Goal: Task Accomplishment & Management: Use online tool/utility

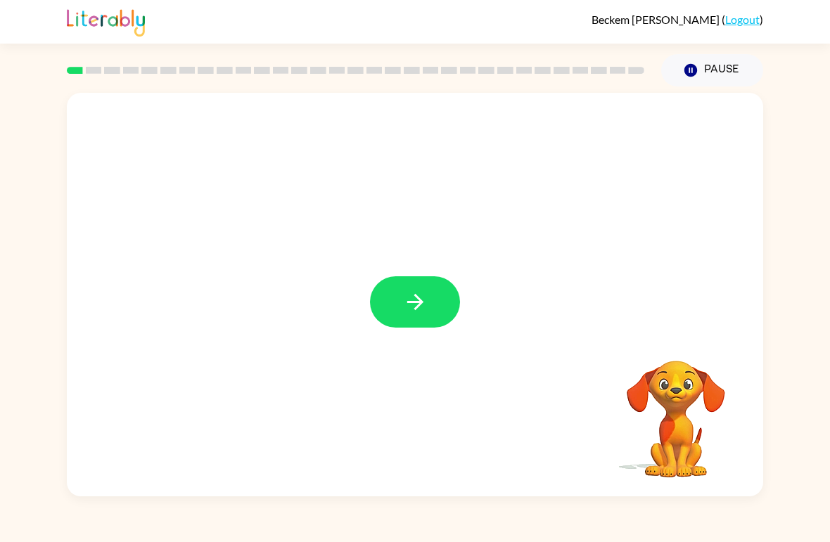
click at [419, 313] on icon "button" at bounding box center [415, 302] width 25 height 25
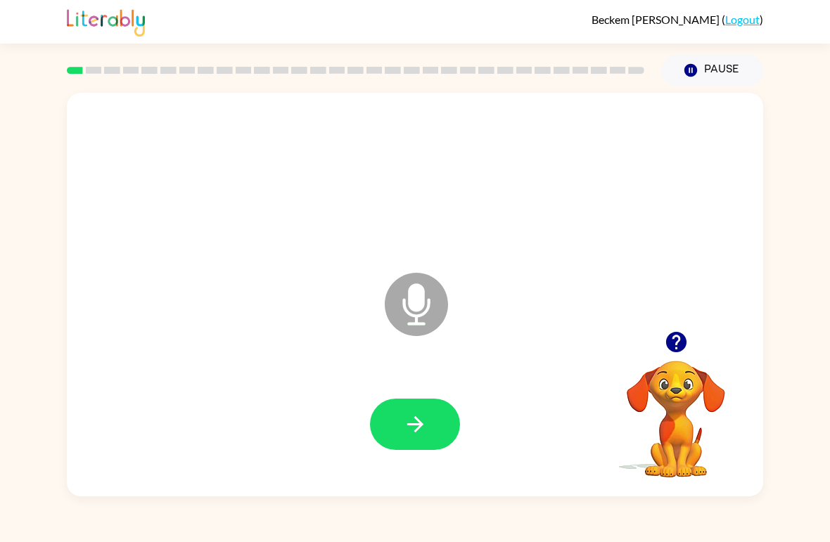
click at [401, 422] on button "button" at bounding box center [415, 424] width 90 height 51
click at [414, 439] on button "button" at bounding box center [415, 424] width 90 height 51
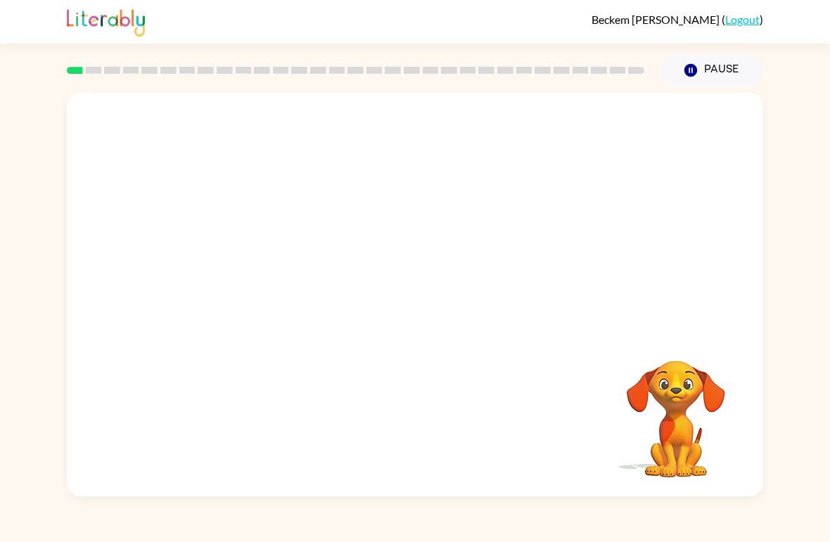
click at [715, 79] on button "Pause Pause" at bounding box center [712, 70] width 102 height 32
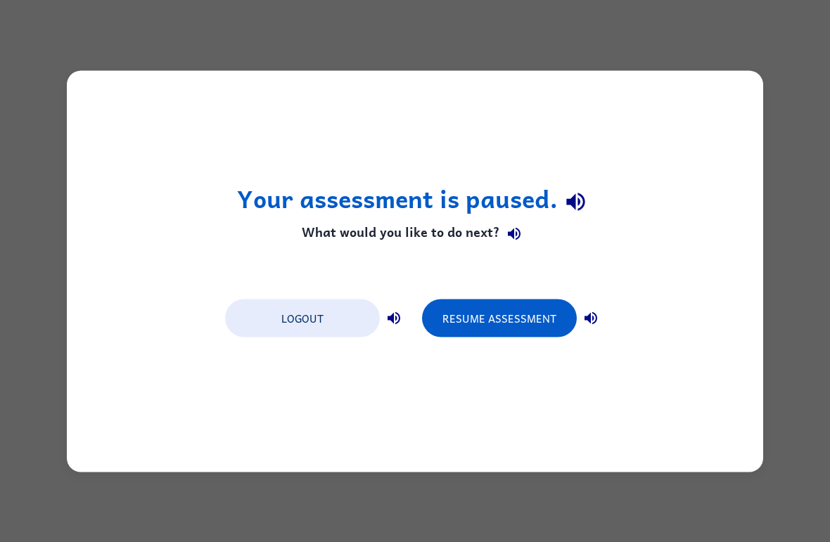
click at [487, 305] on button "Resume Assessment" at bounding box center [499, 318] width 155 height 38
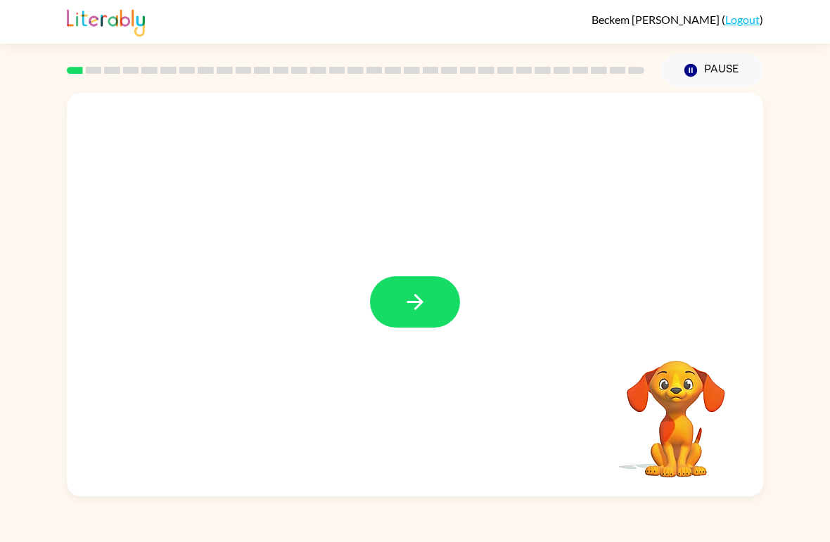
click at [415, 298] on icon "button" at bounding box center [415, 302] width 25 height 25
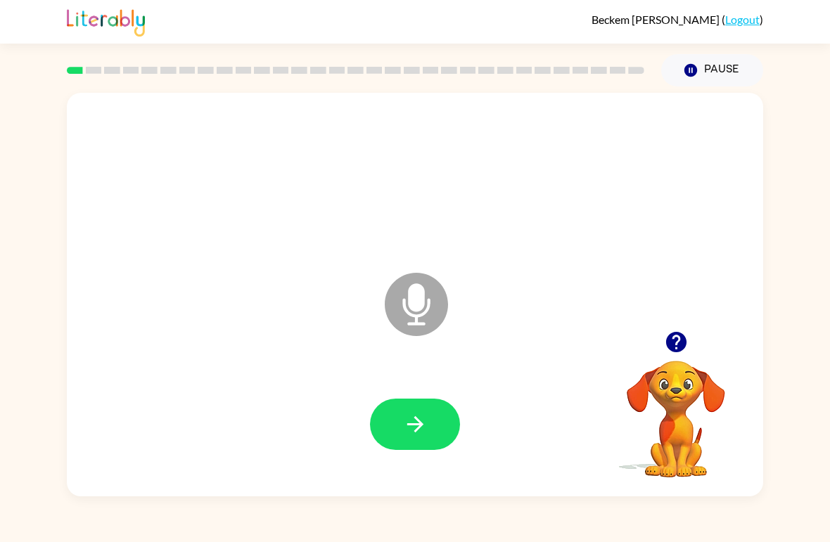
click at [403, 423] on icon "button" at bounding box center [415, 424] width 25 height 25
click at [424, 412] on button "button" at bounding box center [415, 424] width 90 height 51
click at [410, 417] on icon "button" at bounding box center [415, 424] width 25 height 25
click at [404, 419] on icon "button" at bounding box center [415, 424] width 25 height 25
click at [416, 423] on icon "button" at bounding box center [415, 424] width 25 height 25
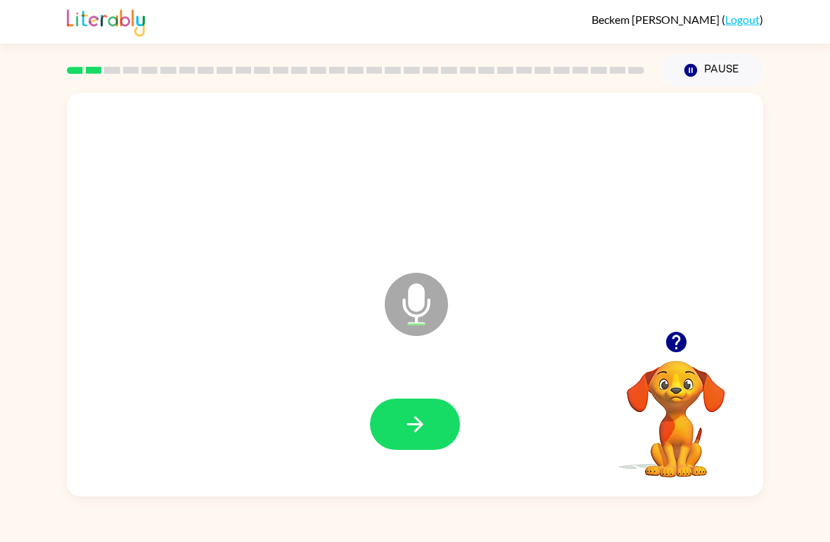
click at [428, 424] on button "button" at bounding box center [415, 424] width 90 height 51
click at [403, 430] on icon "button" at bounding box center [415, 424] width 25 height 25
click at [430, 428] on button "button" at bounding box center [415, 424] width 90 height 51
click at [425, 416] on icon "button" at bounding box center [415, 424] width 25 height 25
click at [403, 421] on icon "button" at bounding box center [415, 424] width 25 height 25
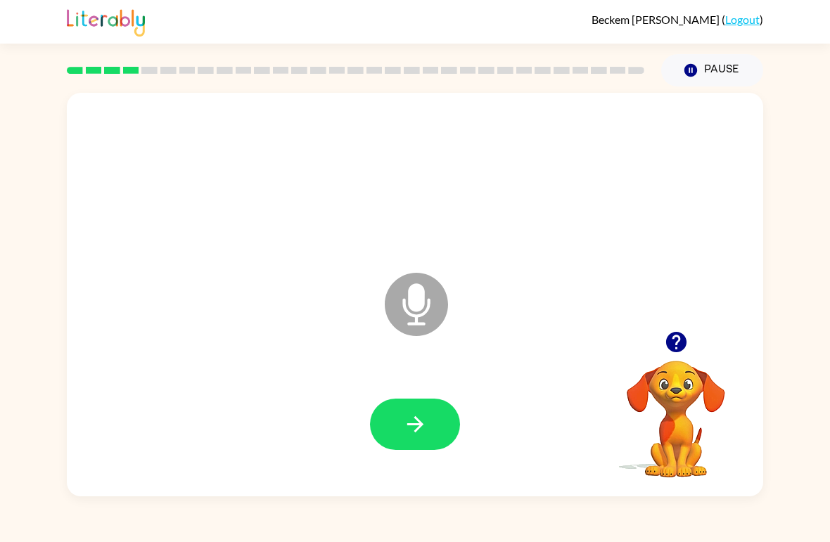
click at [412, 419] on icon "button" at bounding box center [415, 424] width 25 height 25
click at [421, 404] on button "button" at bounding box center [415, 424] width 90 height 51
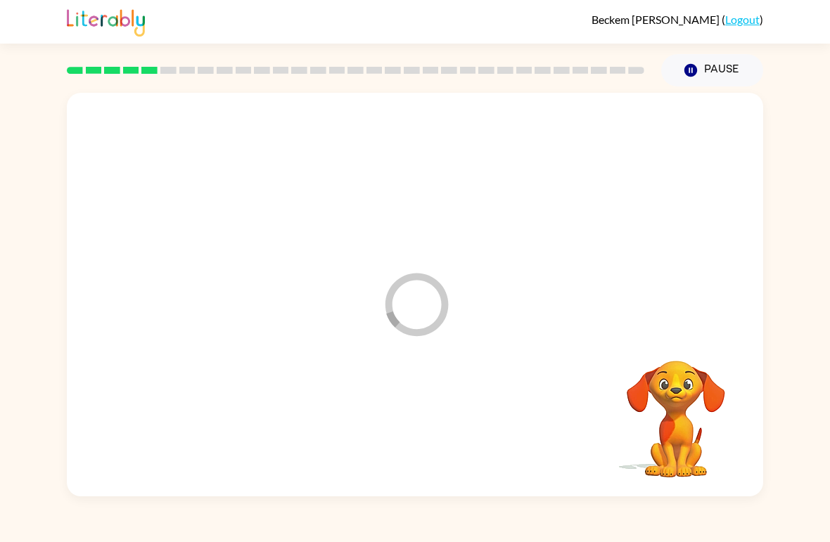
click at [421, 404] on div at bounding box center [415, 425] width 668 height 116
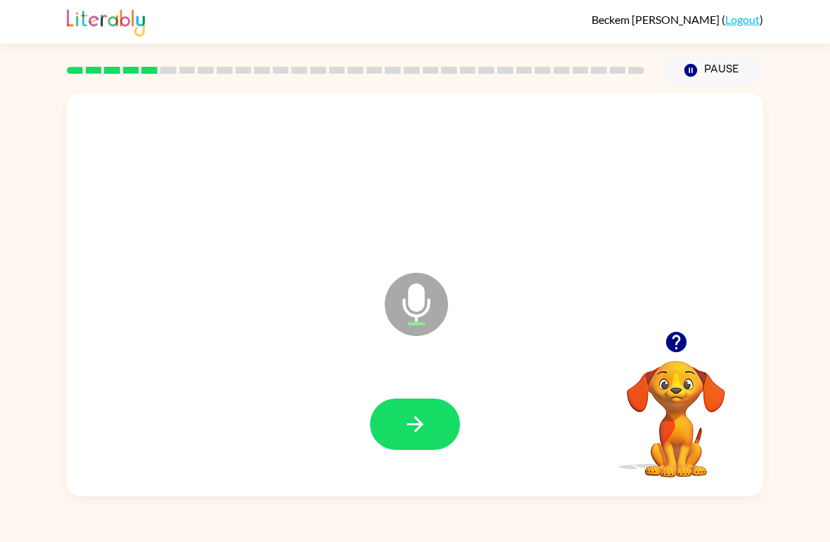
click at [408, 413] on icon "button" at bounding box center [415, 424] width 25 height 25
click at [411, 408] on button "button" at bounding box center [415, 424] width 90 height 51
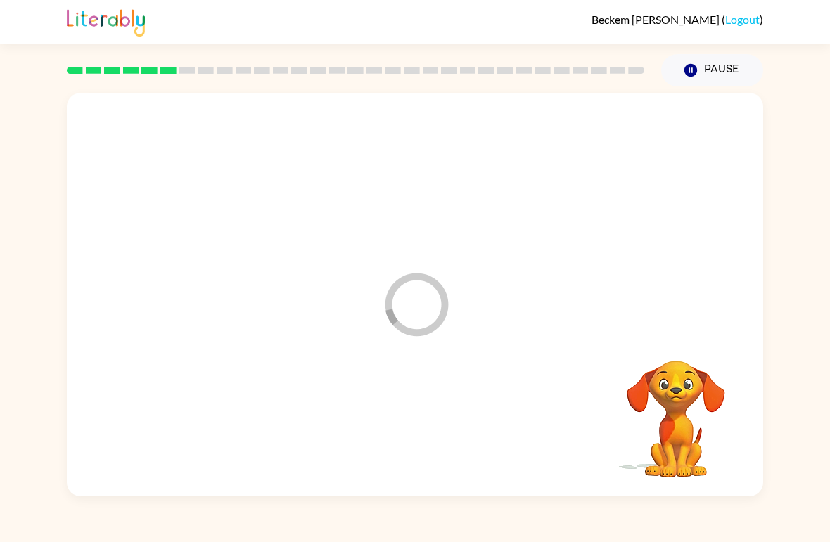
click at [410, 408] on div at bounding box center [415, 425] width 668 height 116
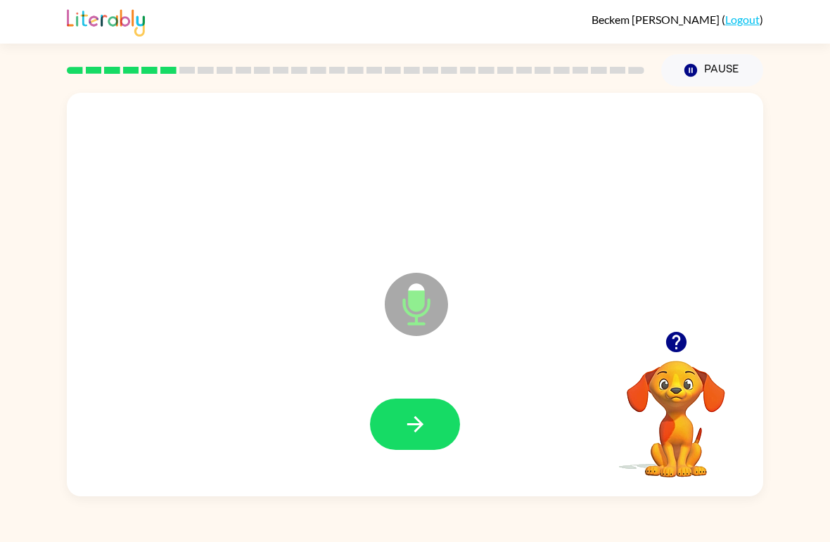
click at [425, 416] on icon "button" at bounding box center [415, 424] width 25 height 25
click at [418, 432] on icon "button" at bounding box center [415, 424] width 25 height 25
click at [419, 423] on icon "button" at bounding box center [415, 424] width 25 height 25
click at [682, 336] on icon "button" at bounding box center [675, 342] width 20 height 20
click at [407, 414] on icon "button" at bounding box center [415, 424] width 25 height 25
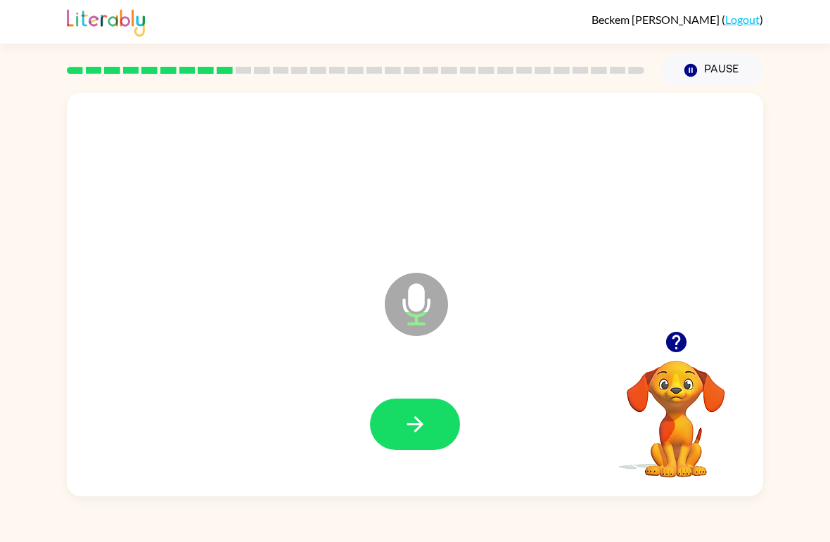
click at [412, 417] on icon "button" at bounding box center [415, 424] width 25 height 25
click at [396, 390] on div at bounding box center [415, 425] width 668 height 116
click at [439, 412] on button "button" at bounding box center [415, 424] width 90 height 51
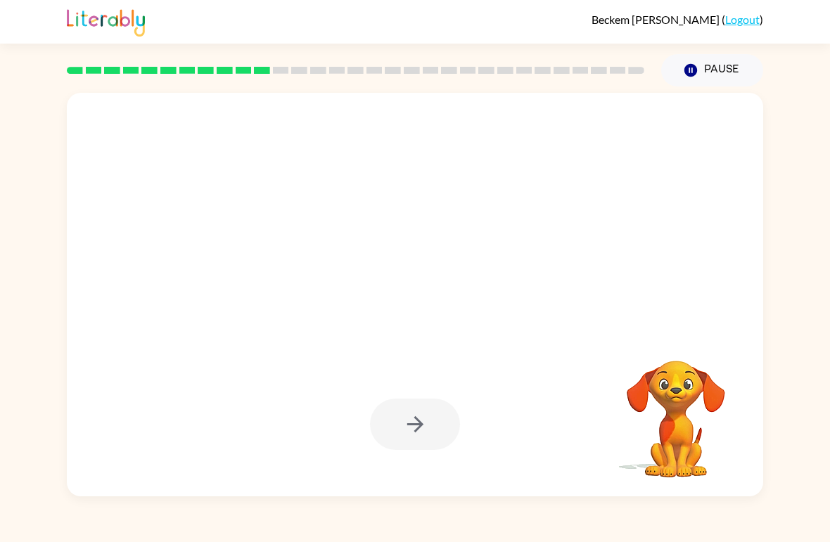
click at [717, 64] on button "Pause Pause" at bounding box center [712, 70] width 102 height 32
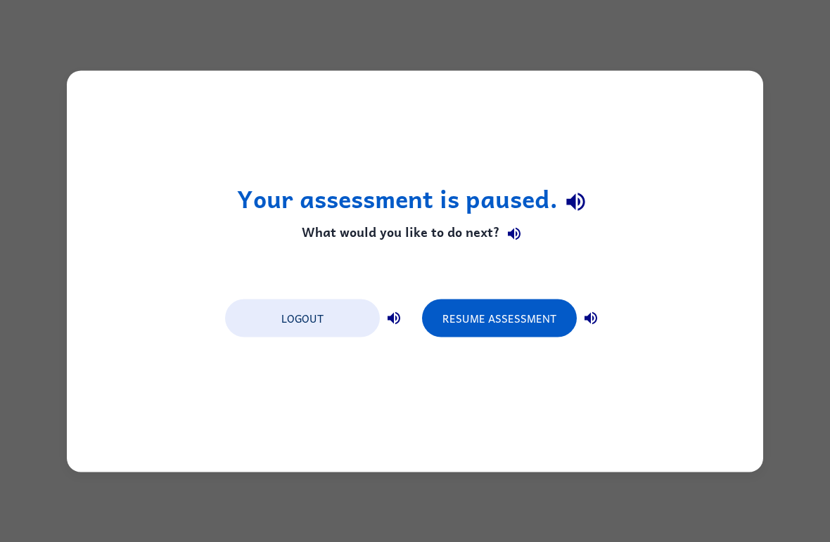
click at [739, 292] on div "Your assessment is paused. What would you like to do next? Logout Resume Assess…" at bounding box center [415, 271] width 696 height 402
click at [1, 377] on div "Your assessment is paused. What would you like to do next? Logout Resume Assess…" at bounding box center [415, 271] width 830 height 542
click at [518, 311] on button "Resume Assessment" at bounding box center [499, 318] width 155 height 38
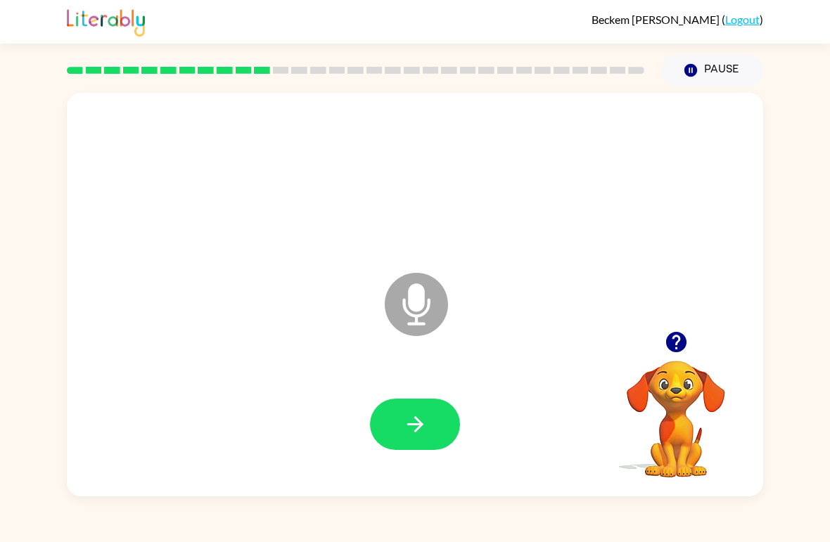
click at [679, 347] on icon "button" at bounding box center [675, 342] width 20 height 20
click at [395, 412] on button "button" at bounding box center [415, 424] width 90 height 51
click at [408, 428] on icon "button" at bounding box center [415, 424] width 25 height 25
click at [432, 426] on button "button" at bounding box center [415, 424] width 90 height 51
click at [421, 416] on icon "button" at bounding box center [415, 424] width 25 height 25
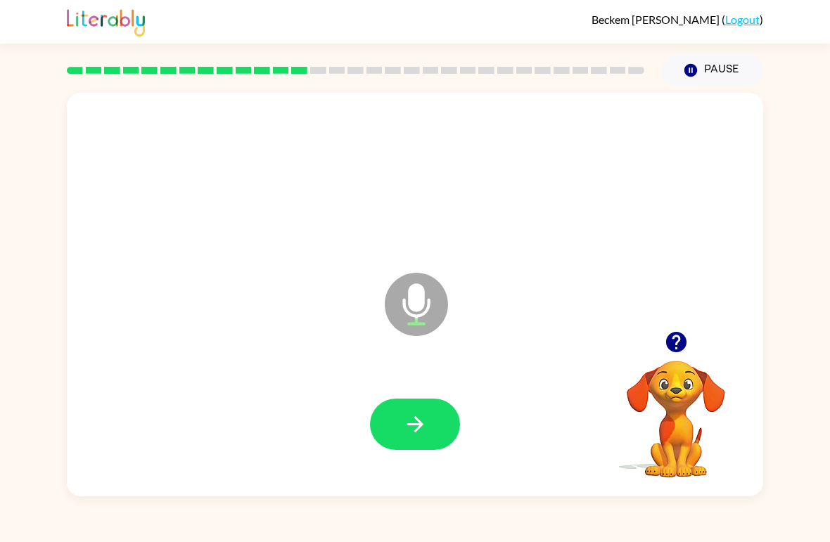
click at [409, 421] on icon "button" at bounding box center [415, 424] width 25 height 25
click at [424, 422] on icon "button" at bounding box center [415, 424] width 25 height 25
click at [451, 421] on button "button" at bounding box center [415, 424] width 90 height 51
click at [414, 423] on icon "button" at bounding box center [415, 424] width 25 height 25
click at [417, 416] on icon "button" at bounding box center [415, 424] width 25 height 25
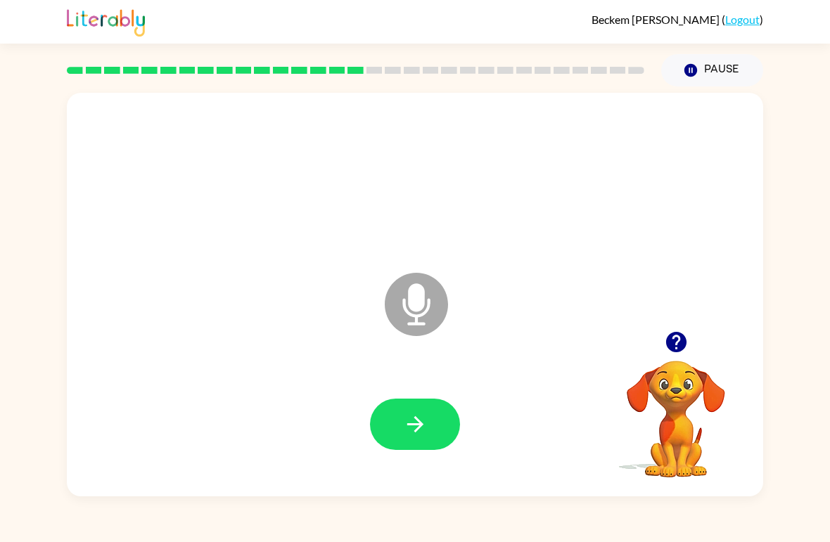
click at [400, 416] on button "button" at bounding box center [415, 424] width 90 height 51
click at [442, 397] on div at bounding box center [415, 425] width 668 height 116
click at [428, 419] on button "button" at bounding box center [415, 424] width 90 height 51
click at [433, 417] on button "button" at bounding box center [415, 424] width 90 height 51
click at [406, 403] on button "button" at bounding box center [415, 424] width 90 height 51
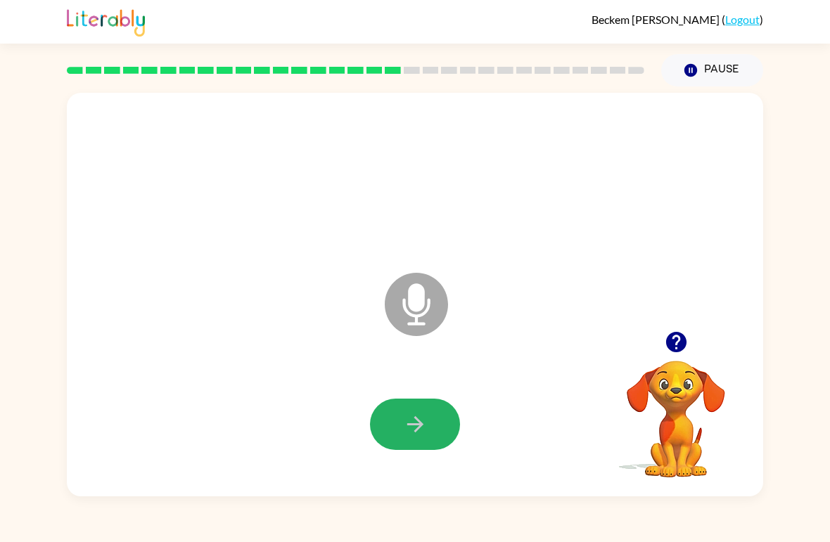
click at [407, 424] on icon "button" at bounding box center [415, 424] width 25 height 25
click at [402, 419] on button "button" at bounding box center [415, 424] width 90 height 51
click at [409, 423] on icon "button" at bounding box center [415, 424] width 25 height 25
click at [405, 420] on icon "button" at bounding box center [415, 424] width 25 height 25
click at [416, 411] on button "button" at bounding box center [415, 424] width 90 height 51
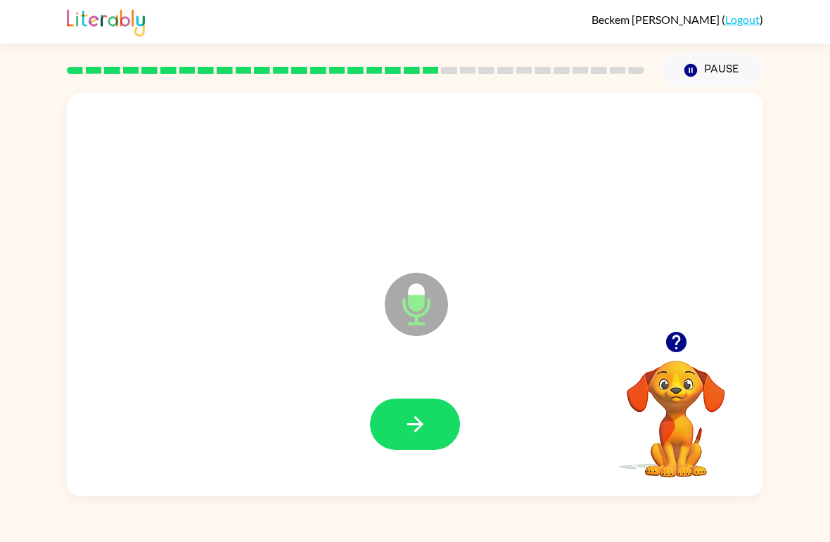
click at [403, 418] on icon "button" at bounding box center [415, 424] width 25 height 25
click at [416, 426] on icon "button" at bounding box center [415, 424] width 16 height 16
click at [399, 423] on button "button" at bounding box center [415, 424] width 90 height 51
click at [407, 427] on icon "button" at bounding box center [415, 424] width 25 height 25
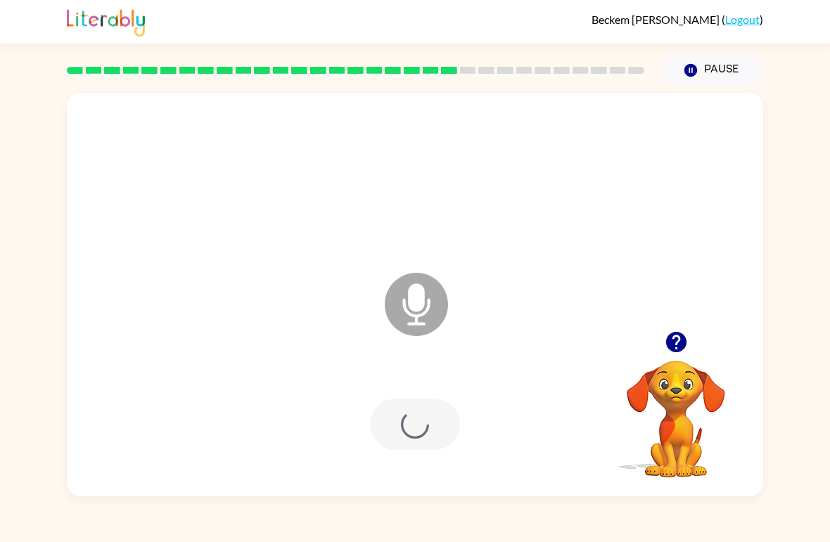
click at [406, 426] on div at bounding box center [415, 424] width 90 height 51
click at [404, 426] on icon "button" at bounding box center [415, 424] width 25 height 25
click at [410, 431] on icon "button" at bounding box center [415, 424] width 25 height 25
click at [410, 439] on button "button" at bounding box center [415, 424] width 90 height 51
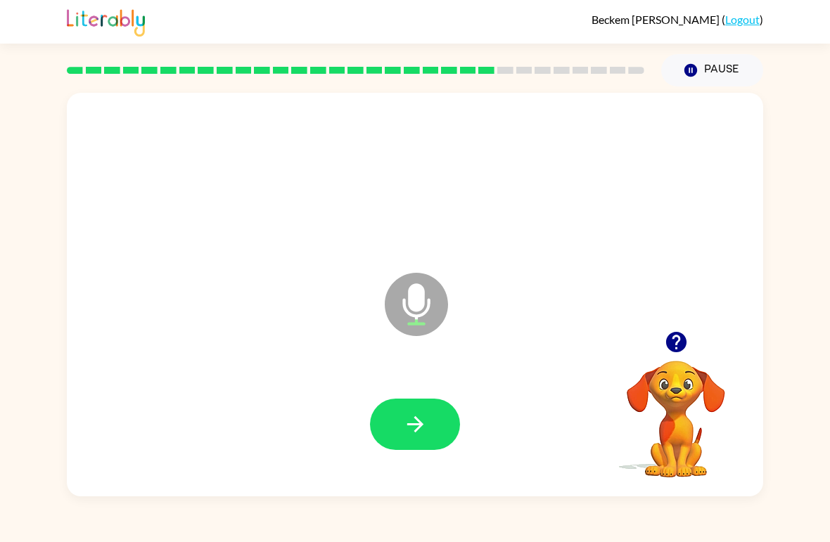
click at [409, 412] on button "button" at bounding box center [415, 424] width 90 height 51
click at [386, 407] on button "button" at bounding box center [415, 424] width 90 height 51
click at [410, 437] on icon "button" at bounding box center [415, 424] width 25 height 25
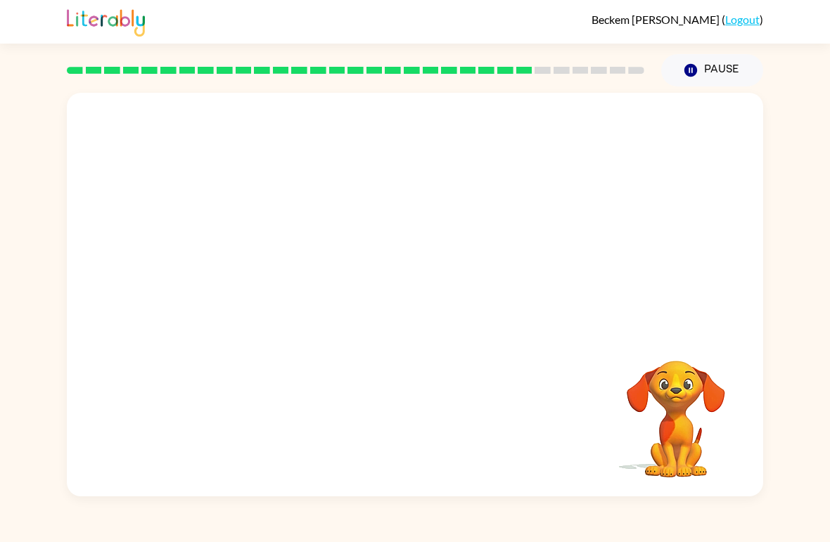
click at [625, 89] on div at bounding box center [355, 70] width 594 height 49
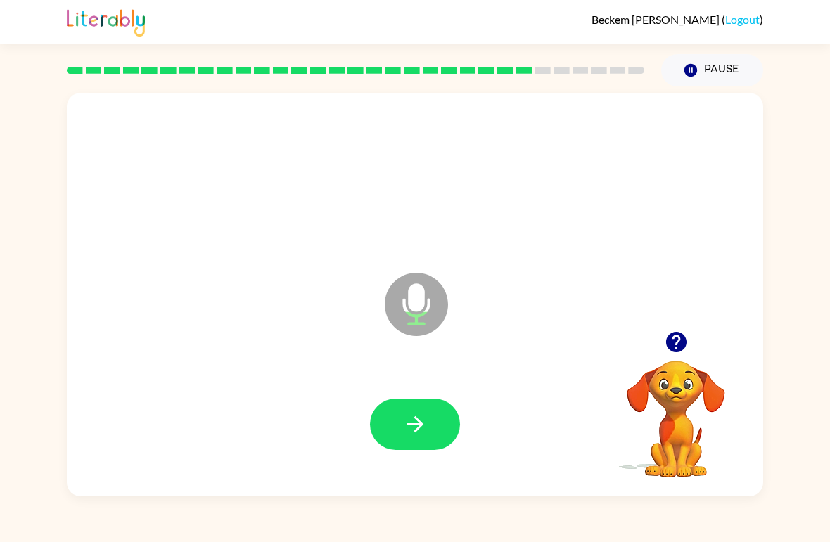
click at [403, 419] on icon "button" at bounding box center [415, 424] width 25 height 25
click at [416, 429] on icon "button" at bounding box center [415, 424] width 25 height 25
click at [384, 419] on button "button" at bounding box center [415, 424] width 90 height 51
click at [402, 419] on button "button" at bounding box center [415, 424] width 90 height 51
click at [420, 420] on icon "button" at bounding box center [415, 424] width 25 height 25
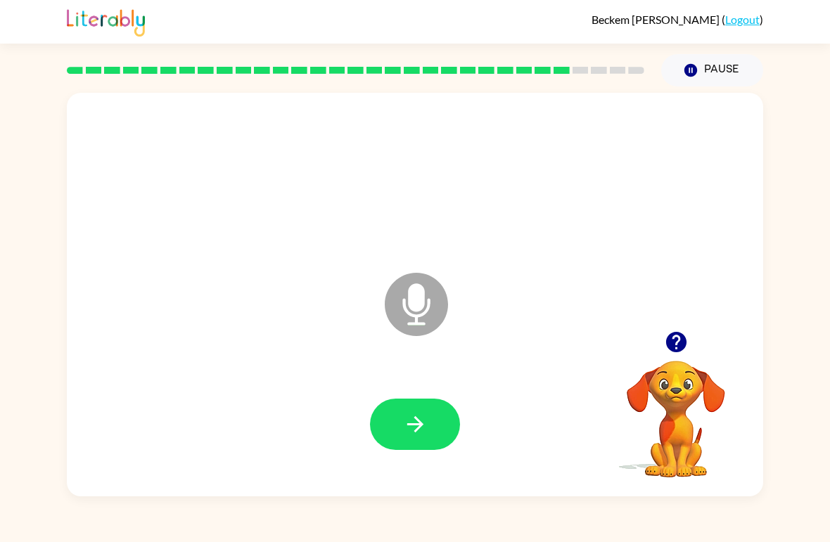
click at [407, 432] on icon "button" at bounding box center [415, 424] width 25 height 25
click at [399, 412] on button "button" at bounding box center [415, 424] width 90 height 51
click at [410, 414] on icon "button" at bounding box center [415, 424] width 25 height 25
click at [408, 428] on icon "button" at bounding box center [415, 424] width 25 height 25
click at [409, 397] on div at bounding box center [415, 425] width 668 height 116
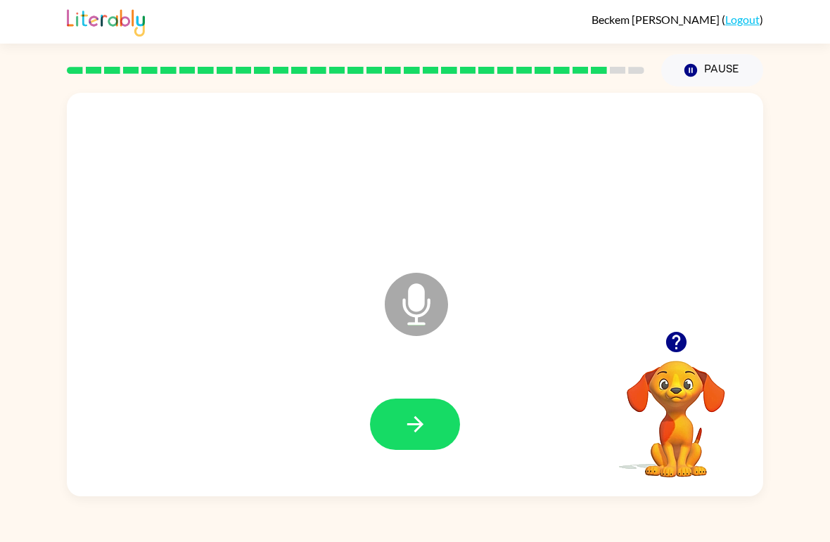
click at [397, 415] on button "button" at bounding box center [415, 424] width 90 height 51
click at [421, 415] on icon "button" at bounding box center [415, 424] width 25 height 25
click at [397, 421] on button "button" at bounding box center [415, 424] width 90 height 51
click at [399, 444] on button "button" at bounding box center [415, 424] width 90 height 51
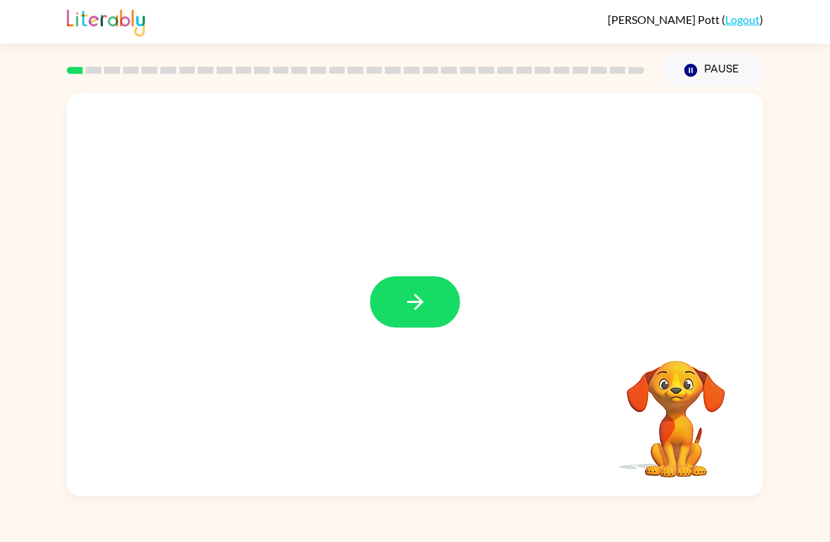
click at [413, 298] on icon "button" at bounding box center [415, 302] width 25 height 25
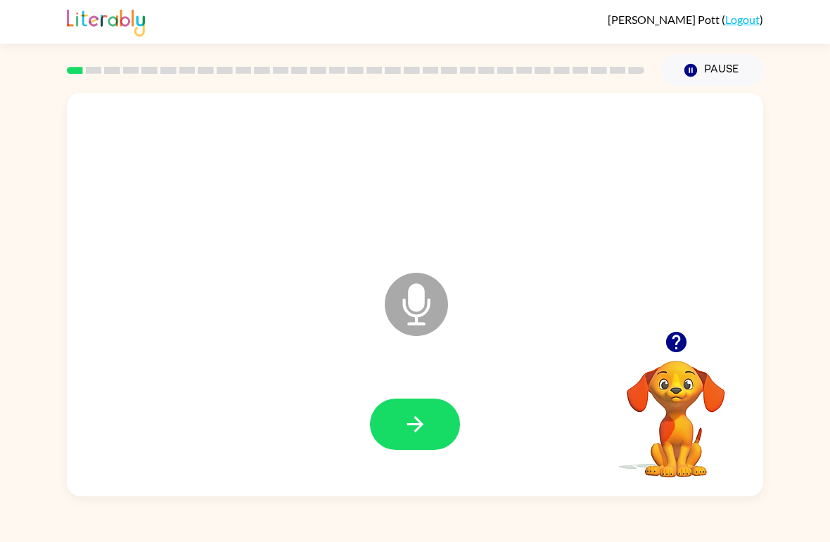
click at [419, 434] on icon "button" at bounding box center [415, 424] width 25 height 25
click at [435, 417] on button "button" at bounding box center [415, 424] width 90 height 51
click at [429, 425] on button "button" at bounding box center [415, 424] width 90 height 51
click at [433, 422] on button "button" at bounding box center [415, 424] width 90 height 51
click at [441, 416] on button "button" at bounding box center [415, 424] width 90 height 51
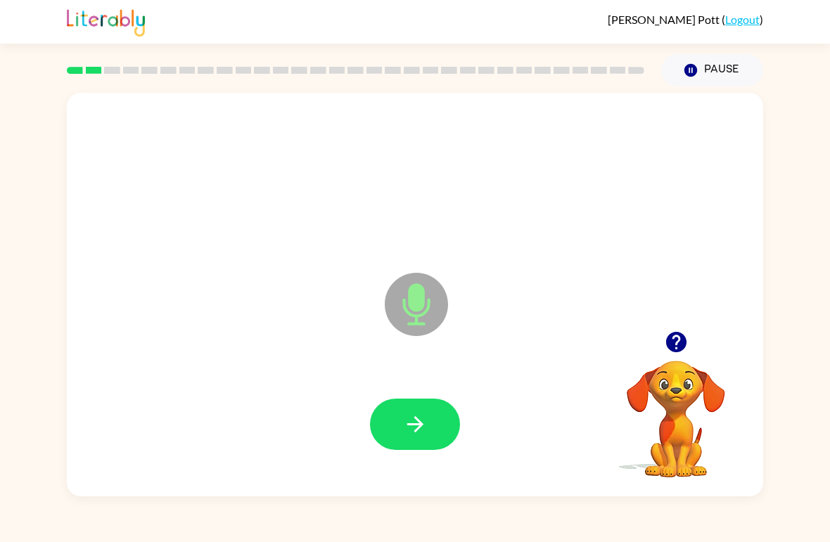
click at [434, 423] on button "button" at bounding box center [415, 424] width 90 height 51
click at [424, 427] on icon "button" at bounding box center [415, 424] width 25 height 25
click at [432, 425] on button "button" at bounding box center [415, 424] width 90 height 51
click at [407, 410] on button "button" at bounding box center [415, 424] width 90 height 51
click at [424, 445] on button "button" at bounding box center [415, 424] width 90 height 51
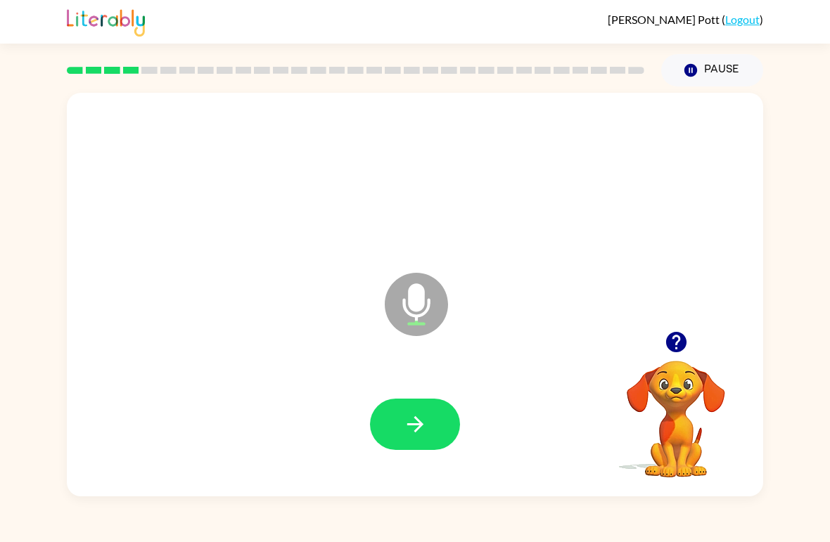
click at [431, 429] on button "button" at bounding box center [415, 424] width 90 height 51
click at [406, 442] on button "button" at bounding box center [415, 424] width 90 height 51
click at [431, 423] on button "button" at bounding box center [415, 424] width 90 height 51
click at [416, 404] on button "button" at bounding box center [415, 424] width 90 height 51
click at [423, 431] on icon "button" at bounding box center [415, 424] width 25 height 25
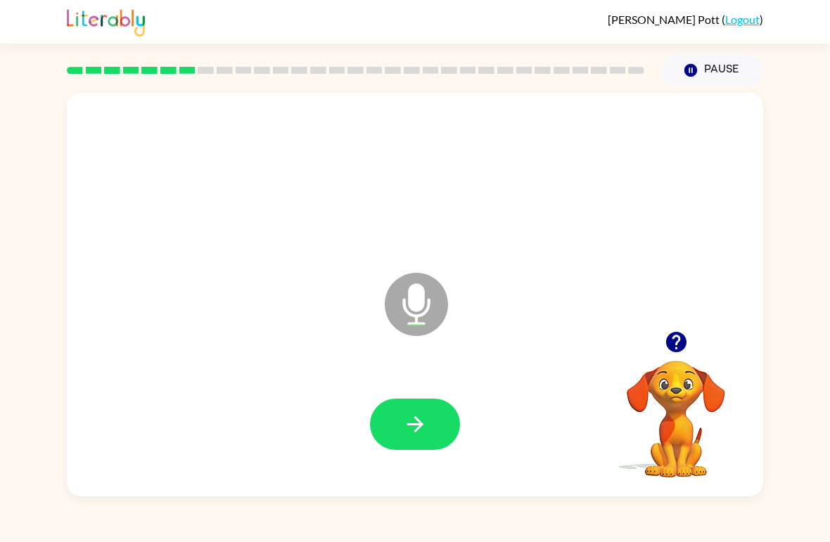
click at [445, 434] on button "button" at bounding box center [415, 424] width 90 height 51
click at [435, 423] on button "button" at bounding box center [415, 424] width 90 height 51
click at [428, 423] on button "button" at bounding box center [415, 424] width 90 height 51
click at [425, 414] on icon "button" at bounding box center [415, 424] width 25 height 25
click at [431, 434] on button "button" at bounding box center [415, 424] width 90 height 51
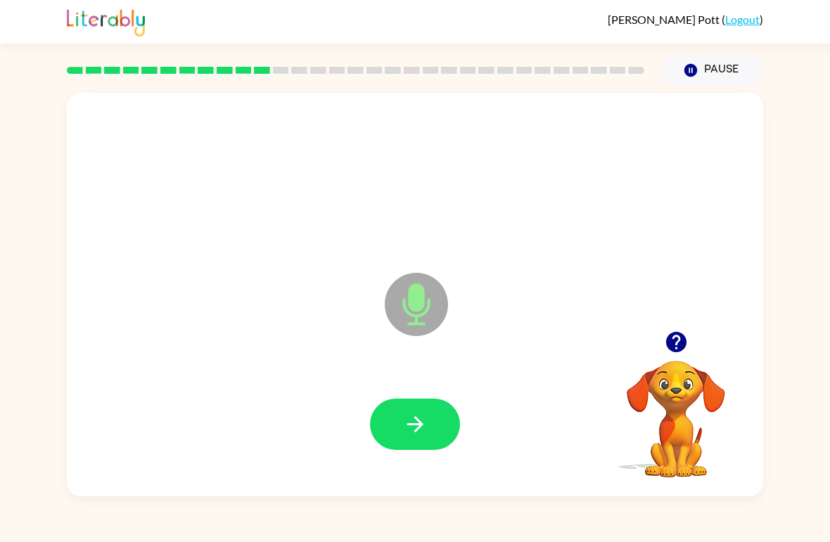
click at [426, 423] on icon "button" at bounding box center [415, 424] width 25 height 25
click at [428, 434] on button "button" at bounding box center [415, 424] width 90 height 51
click at [435, 410] on button "button" at bounding box center [415, 424] width 90 height 51
click at [432, 432] on button "button" at bounding box center [415, 424] width 90 height 51
click at [426, 423] on icon "button" at bounding box center [415, 424] width 25 height 25
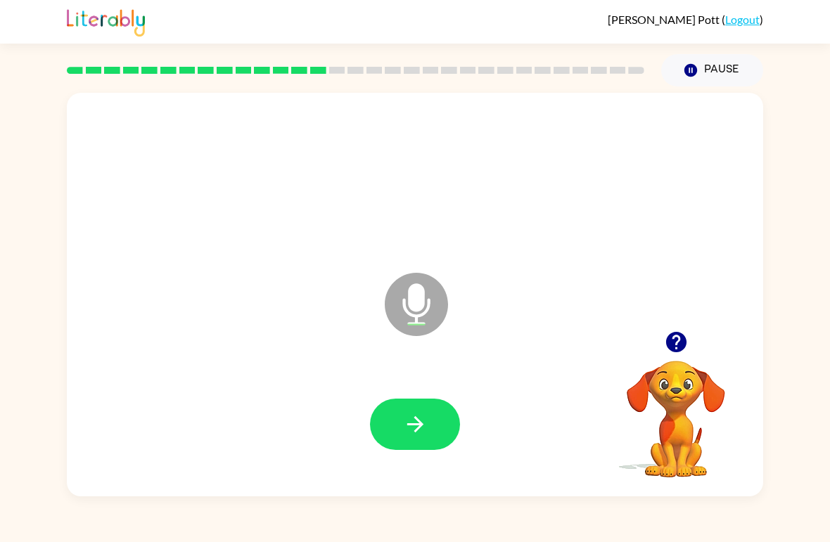
click at [440, 423] on button "button" at bounding box center [415, 424] width 90 height 51
click at [440, 421] on button "button" at bounding box center [415, 424] width 90 height 51
click at [436, 436] on button "button" at bounding box center [415, 424] width 90 height 51
click at [435, 429] on button "button" at bounding box center [415, 424] width 90 height 51
click at [434, 412] on button "button" at bounding box center [415, 424] width 90 height 51
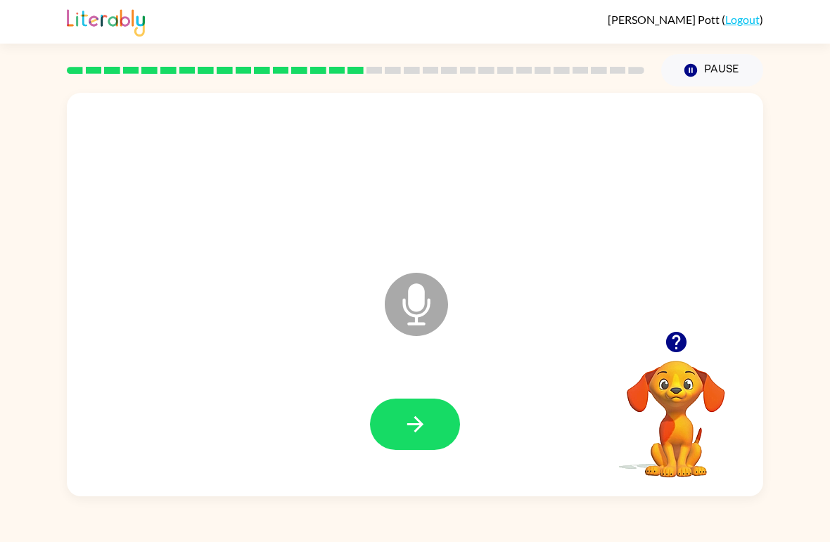
click at [442, 426] on button "button" at bounding box center [415, 424] width 90 height 51
click at [432, 433] on button "button" at bounding box center [415, 424] width 90 height 51
click at [437, 421] on button "button" at bounding box center [415, 424] width 90 height 51
click at [434, 421] on button "button" at bounding box center [415, 424] width 90 height 51
click at [437, 434] on button "button" at bounding box center [415, 424] width 90 height 51
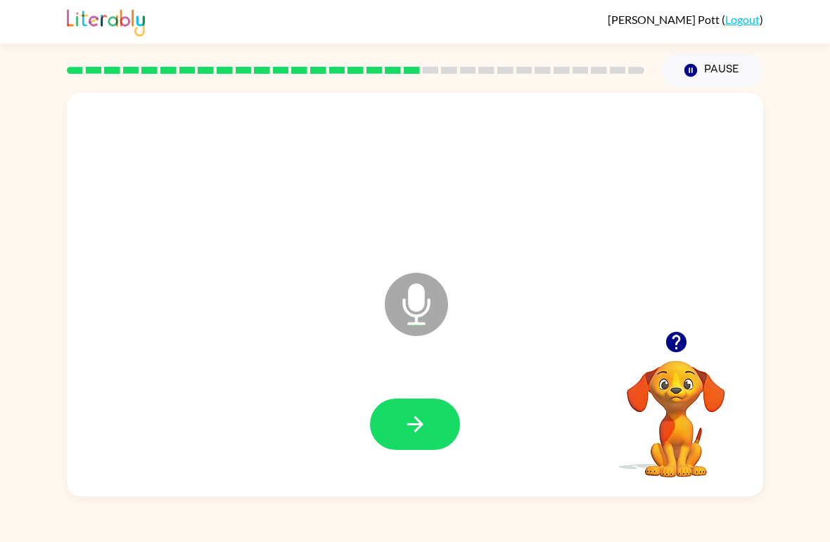
click at [390, 427] on button "button" at bounding box center [415, 424] width 90 height 51
click at [430, 433] on button "button" at bounding box center [415, 424] width 90 height 51
click at [427, 419] on icon "button" at bounding box center [415, 424] width 25 height 25
click at [430, 422] on button "button" at bounding box center [415, 424] width 90 height 51
click at [427, 425] on icon "button" at bounding box center [415, 424] width 25 height 25
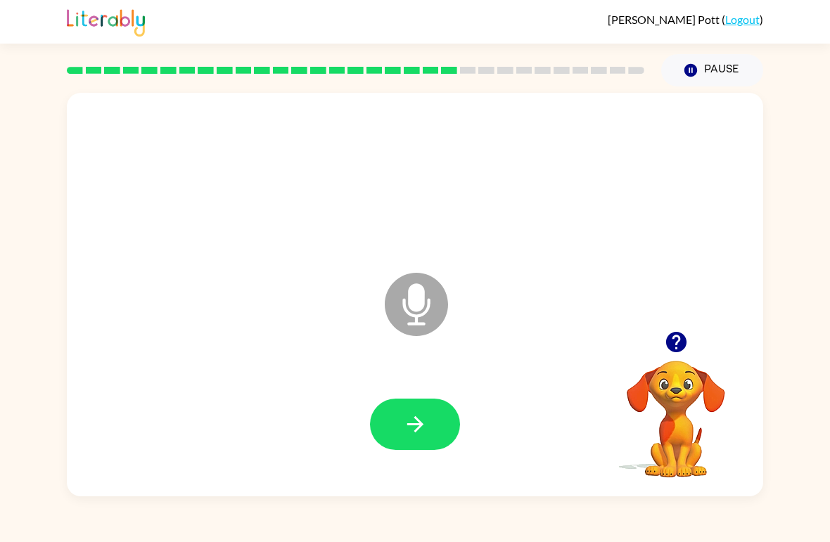
click at [427, 424] on icon "button" at bounding box center [415, 424] width 25 height 25
click at [423, 419] on icon "button" at bounding box center [415, 424] width 25 height 25
click at [421, 428] on icon "button" at bounding box center [415, 424] width 25 height 25
click at [426, 420] on icon "button" at bounding box center [415, 424] width 25 height 25
click at [426, 400] on button "button" at bounding box center [415, 424] width 90 height 51
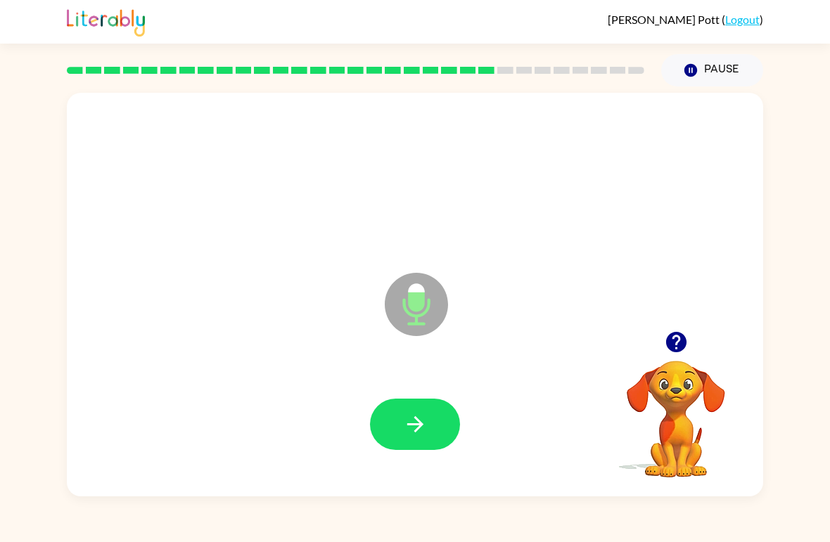
click at [421, 415] on icon "button" at bounding box center [415, 424] width 25 height 25
click at [428, 422] on button "button" at bounding box center [415, 424] width 90 height 51
click at [421, 414] on icon "button" at bounding box center [415, 424] width 25 height 25
click at [428, 412] on button "button" at bounding box center [415, 424] width 90 height 51
click at [429, 410] on button "button" at bounding box center [415, 424] width 90 height 51
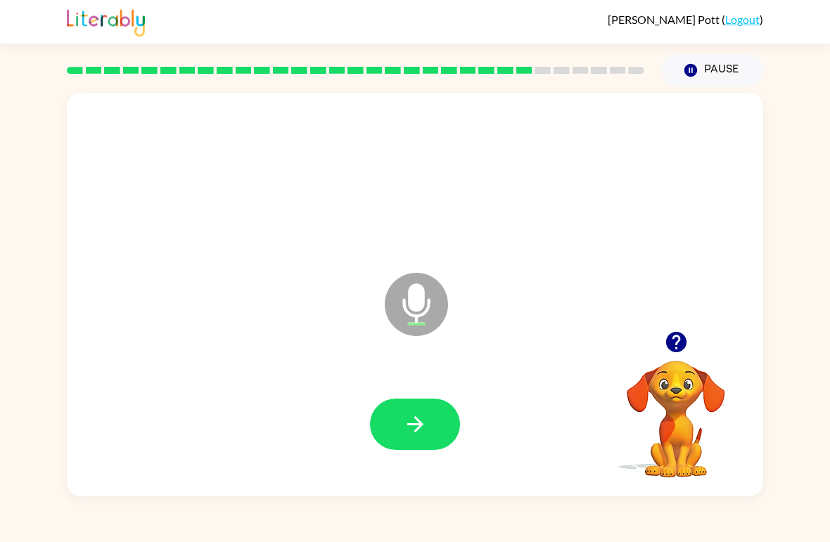
click at [438, 416] on button "button" at bounding box center [415, 424] width 90 height 51
click at [435, 415] on button "button" at bounding box center [415, 424] width 90 height 51
click at [431, 415] on button "button" at bounding box center [415, 424] width 90 height 51
click at [422, 407] on button "button" at bounding box center [415, 424] width 90 height 51
click at [407, 402] on button "button" at bounding box center [415, 424] width 90 height 51
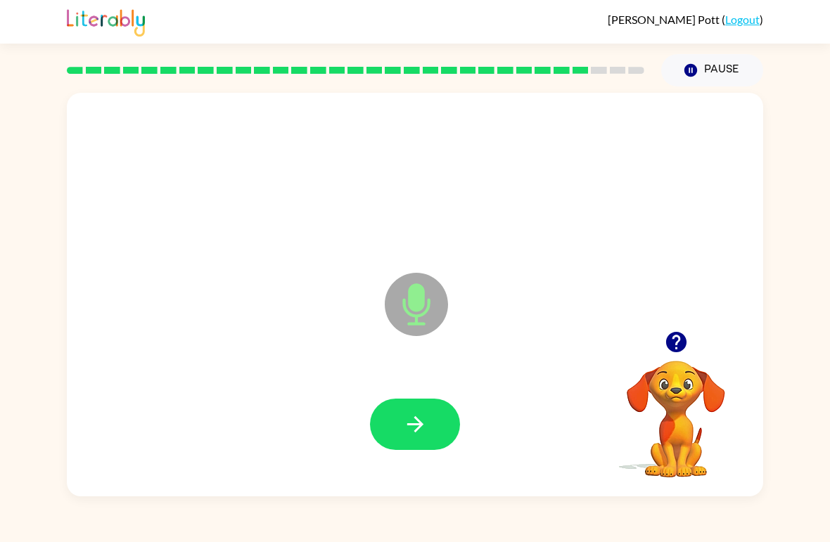
click at [433, 432] on button "button" at bounding box center [415, 424] width 90 height 51
click at [428, 422] on button "button" at bounding box center [415, 424] width 90 height 51
click at [428, 420] on button "button" at bounding box center [415, 424] width 90 height 51
click at [427, 417] on icon "button" at bounding box center [415, 424] width 25 height 25
click at [408, 433] on icon "button" at bounding box center [415, 424] width 25 height 25
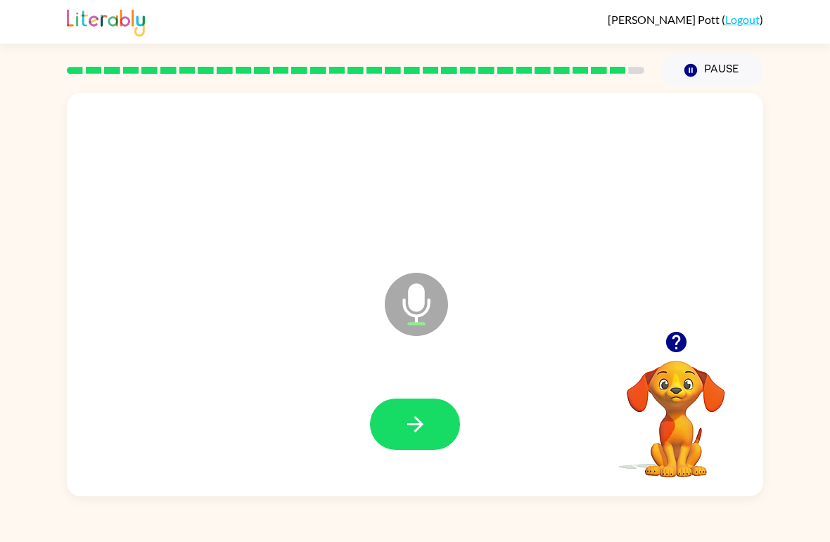
click at [418, 431] on icon "button" at bounding box center [415, 424] width 16 height 16
